Goal: Transaction & Acquisition: Purchase product/service

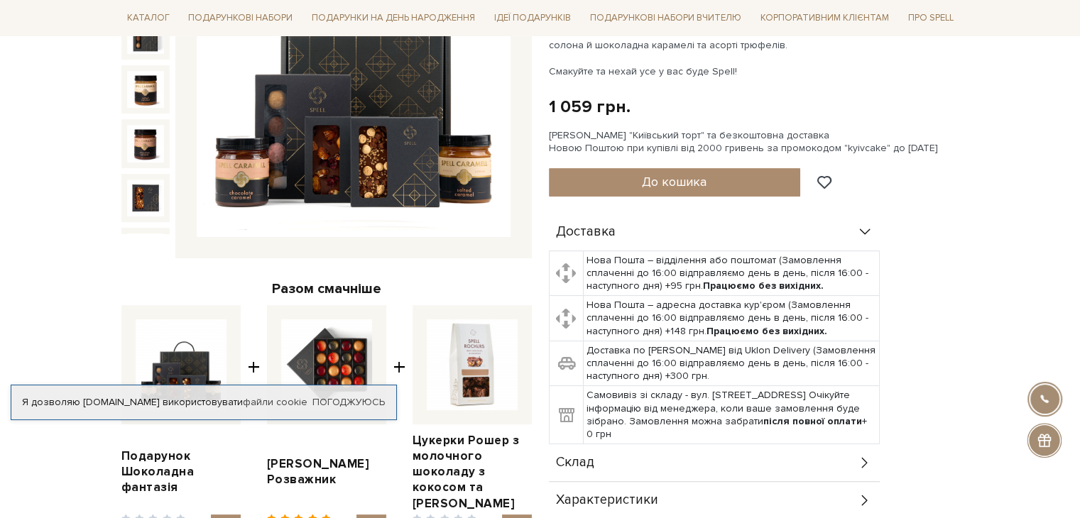
scroll to position [355, 0]
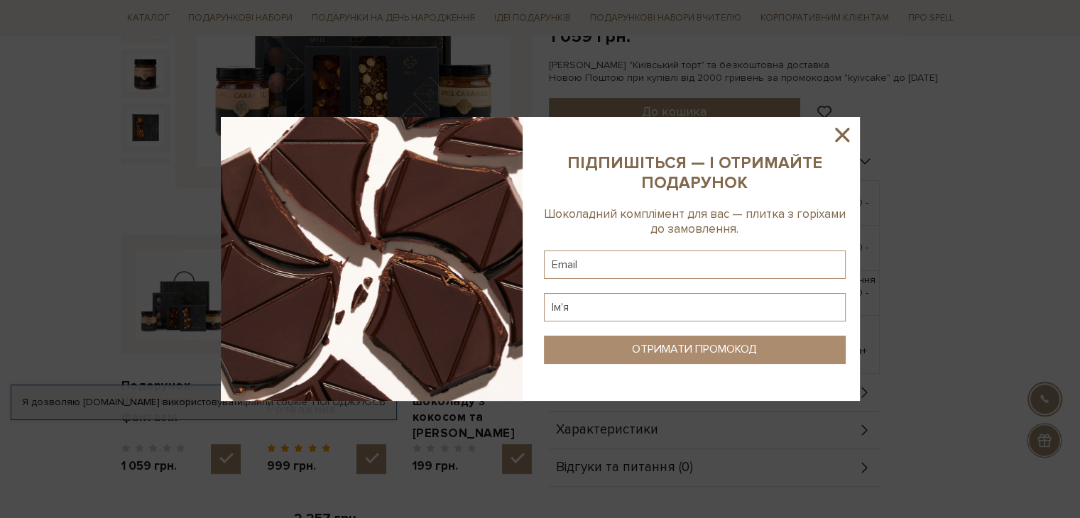
click at [841, 128] on icon at bounding box center [842, 135] width 24 height 24
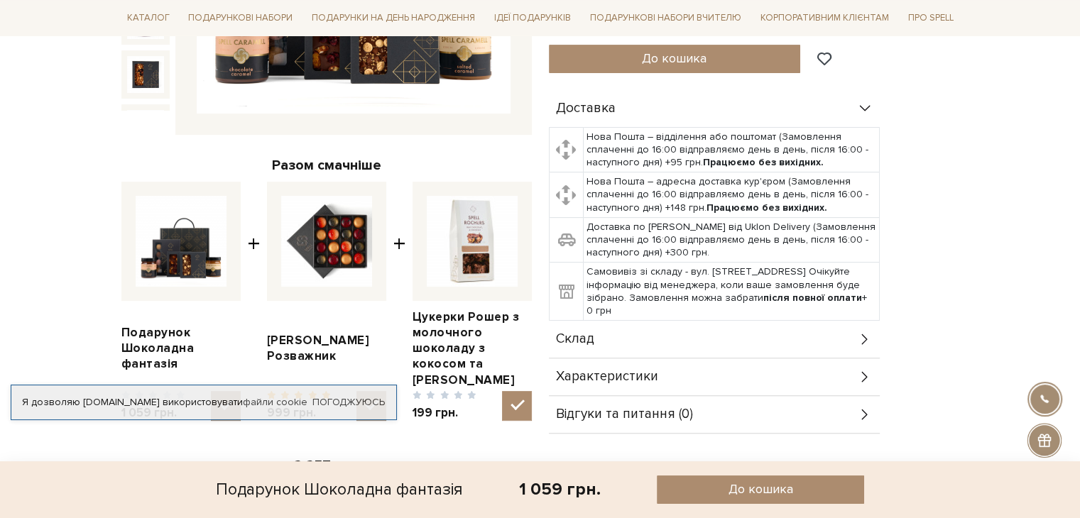
scroll to position [568, 0]
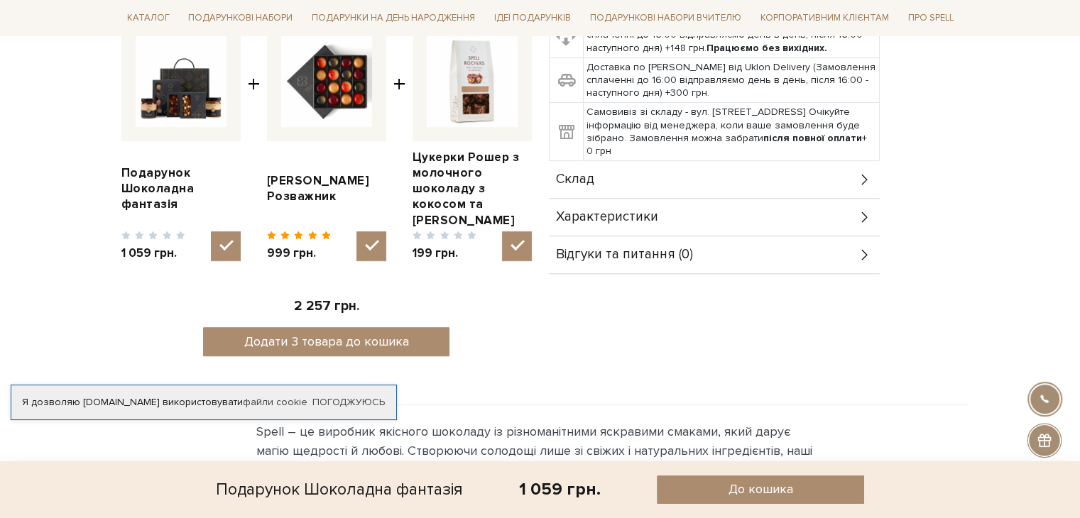
click at [162, 94] on img at bounding box center [181, 81] width 91 height 91
click at [211, 232] on input "checkbox" at bounding box center [226, 247] width 30 height 30
checkbox input "false"
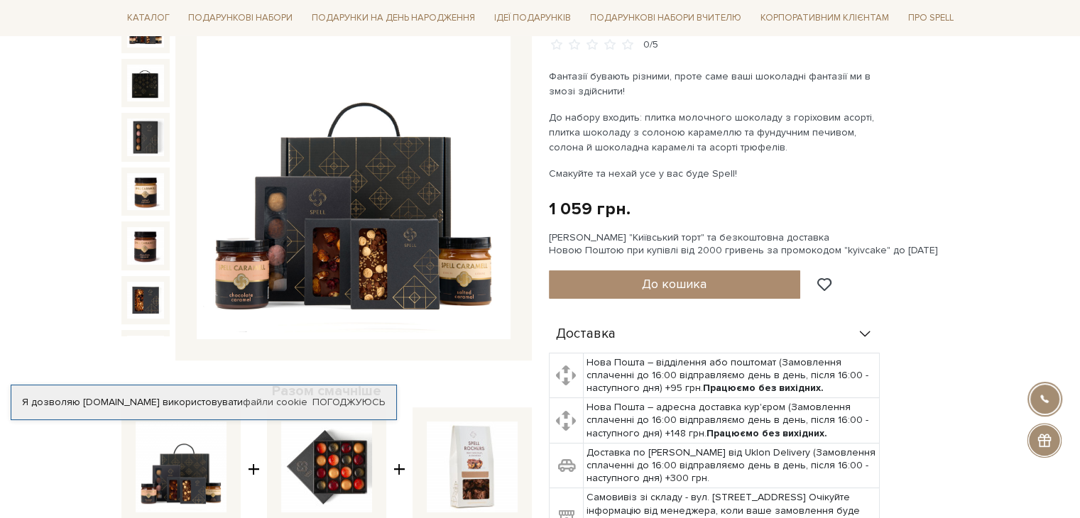
scroll to position [71, 0]
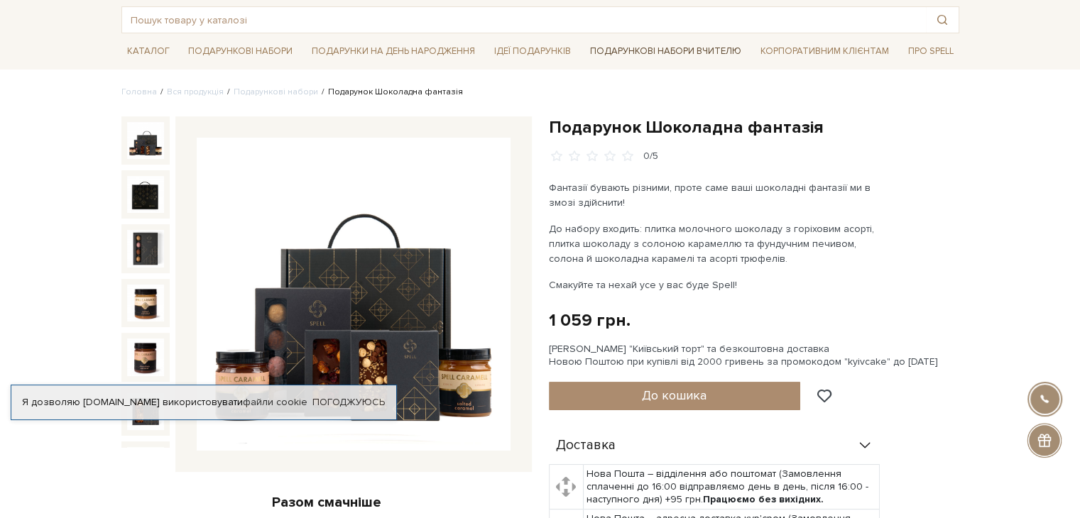
click at [638, 52] on link "Подарункові набори Вчителю" at bounding box center [665, 51] width 163 height 24
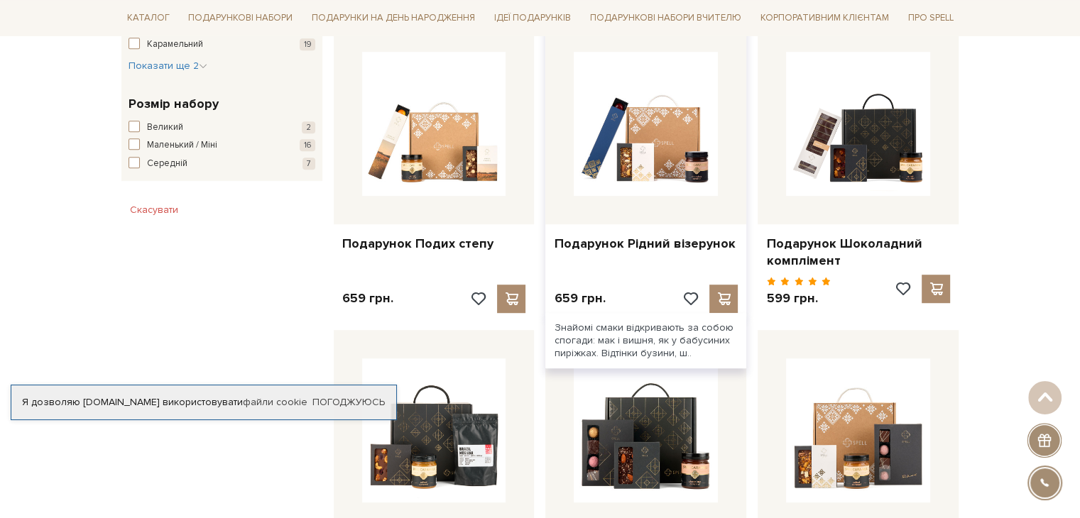
scroll to position [994, 0]
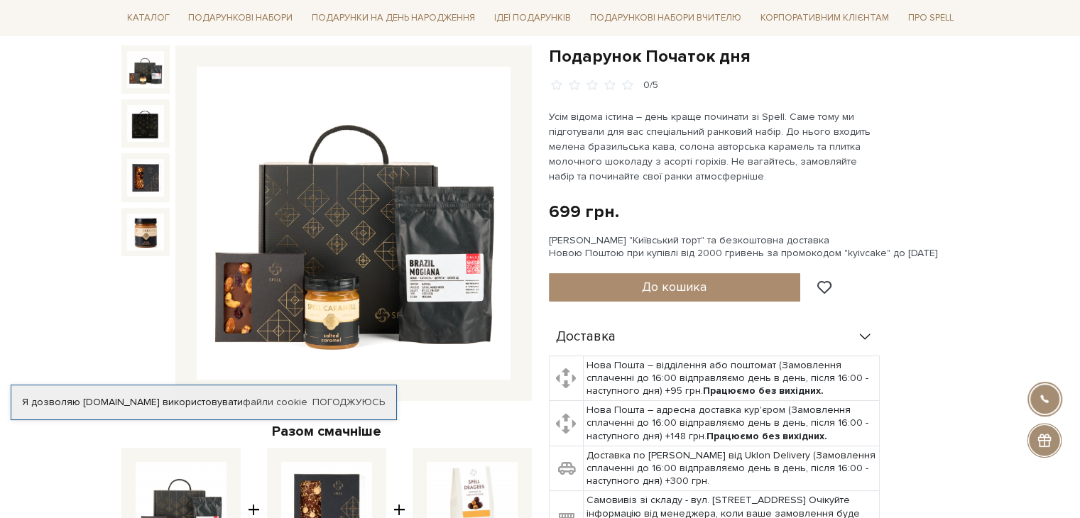
scroll to position [213, 0]
